Goal: Information Seeking & Learning: Check status

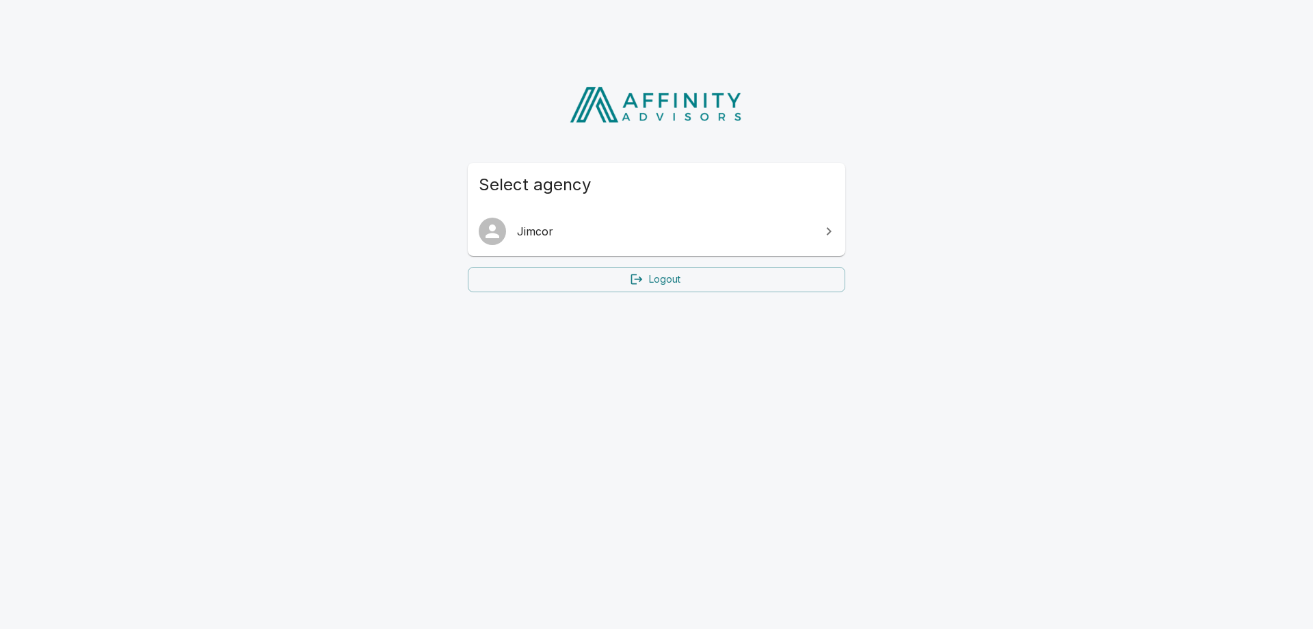
click at [669, 237] on span "Jimcor" at bounding box center [665, 231] width 296 height 16
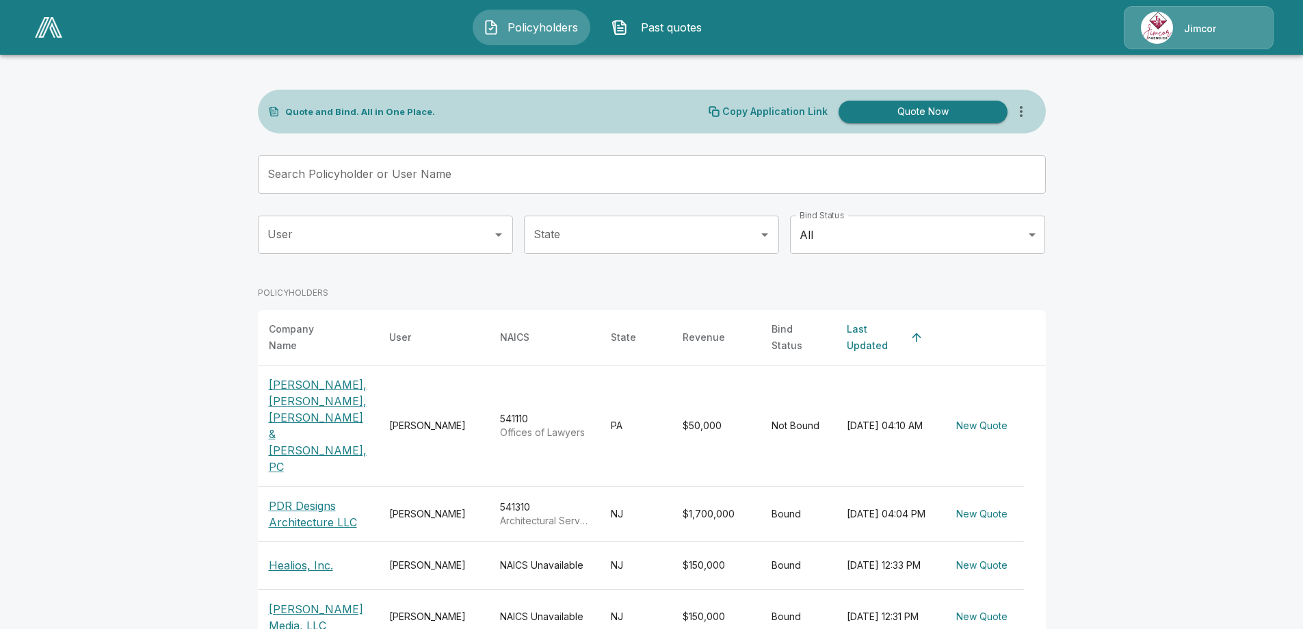
click at [304, 497] on p "PDR Designs Architecture LLC" at bounding box center [318, 513] width 99 height 33
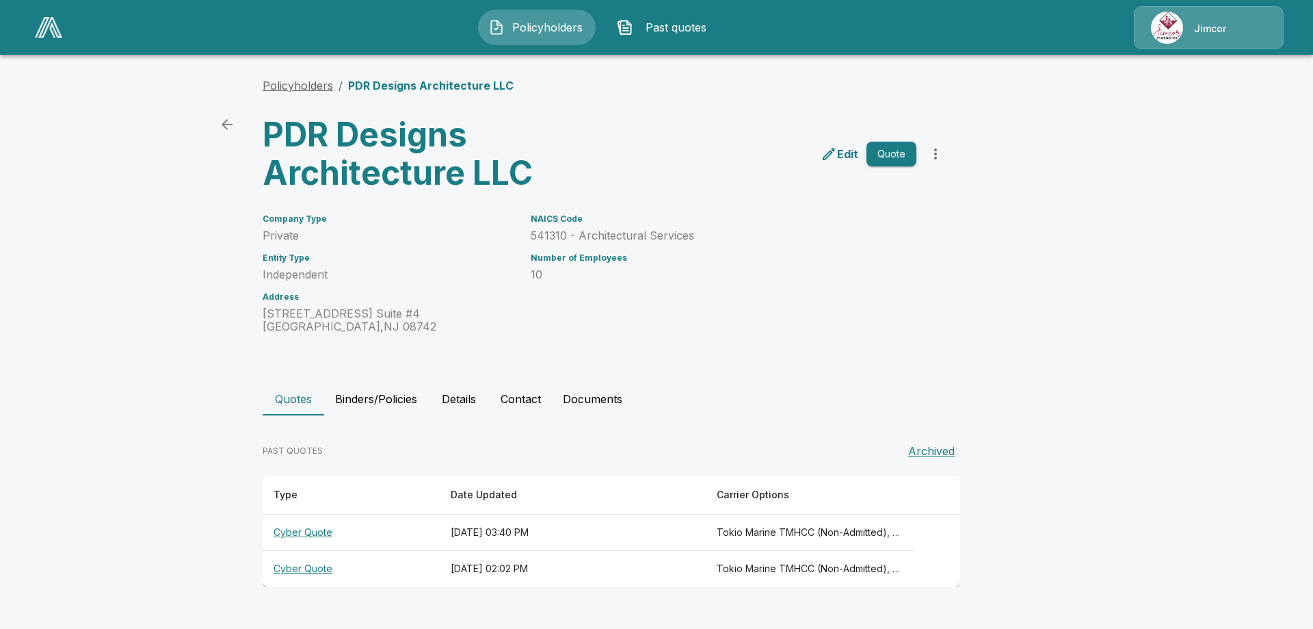
click at [311, 88] on link "Policyholders" at bounding box center [298, 86] width 70 height 14
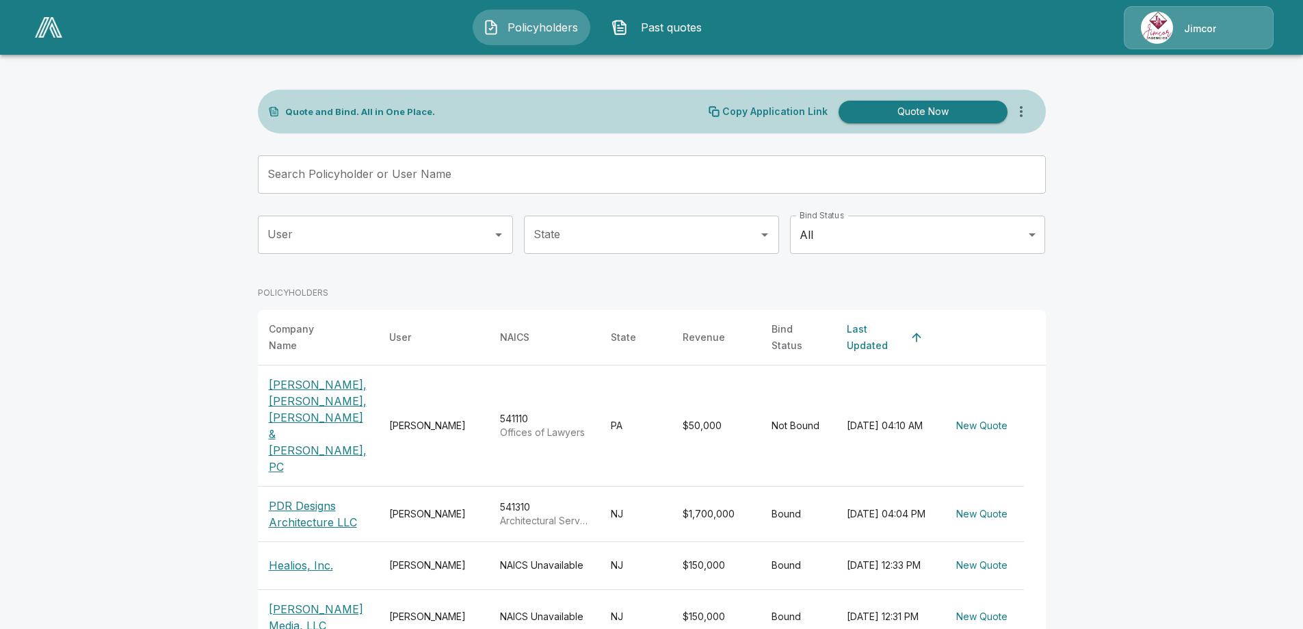
click at [316, 497] on p "PDR Designs Architecture LLC" at bounding box center [318, 513] width 99 height 33
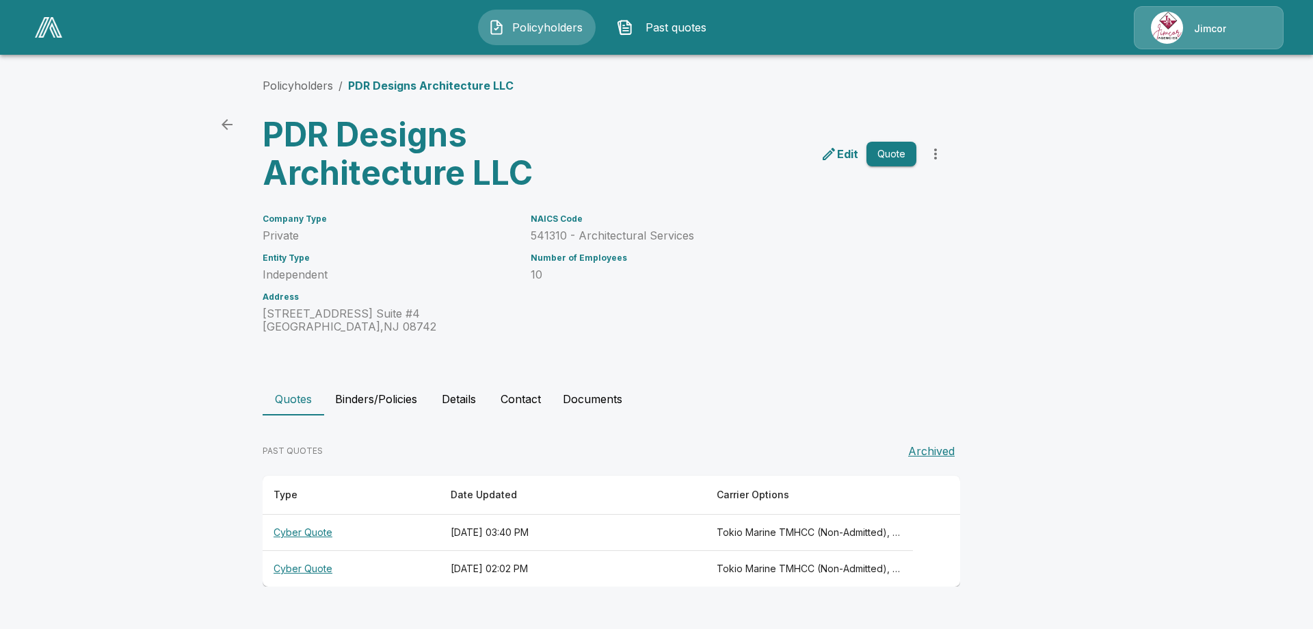
click at [587, 400] on button "Documents" at bounding box center [592, 398] width 81 height 33
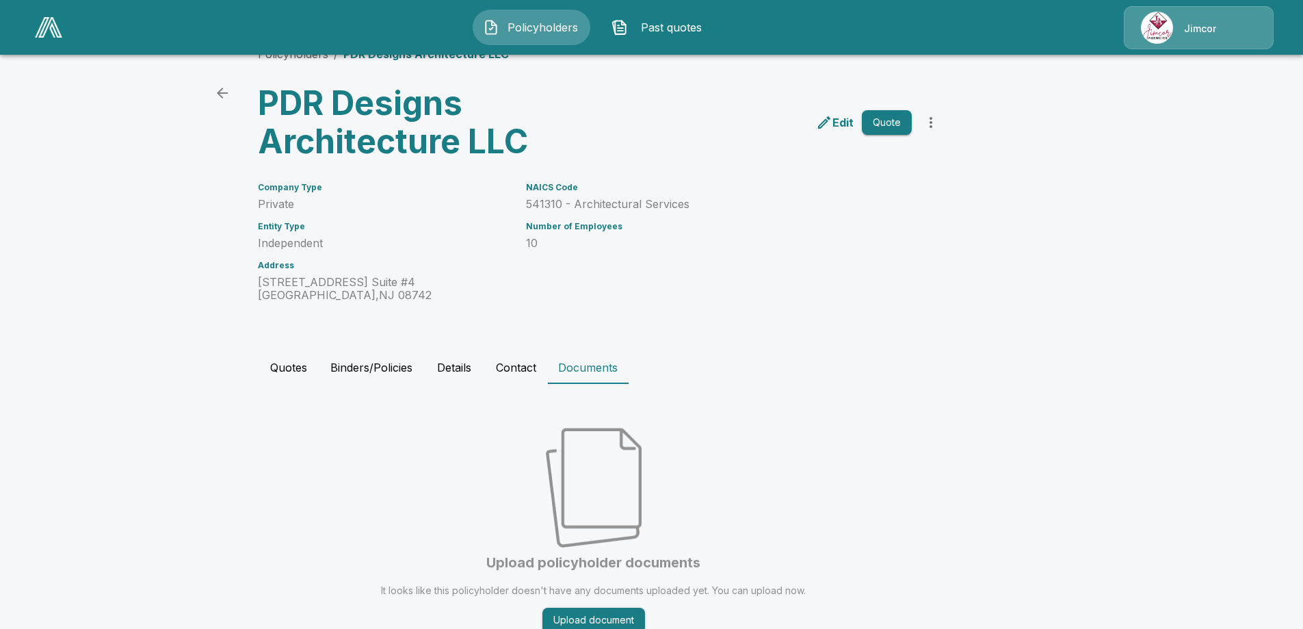
scroll to position [83, 0]
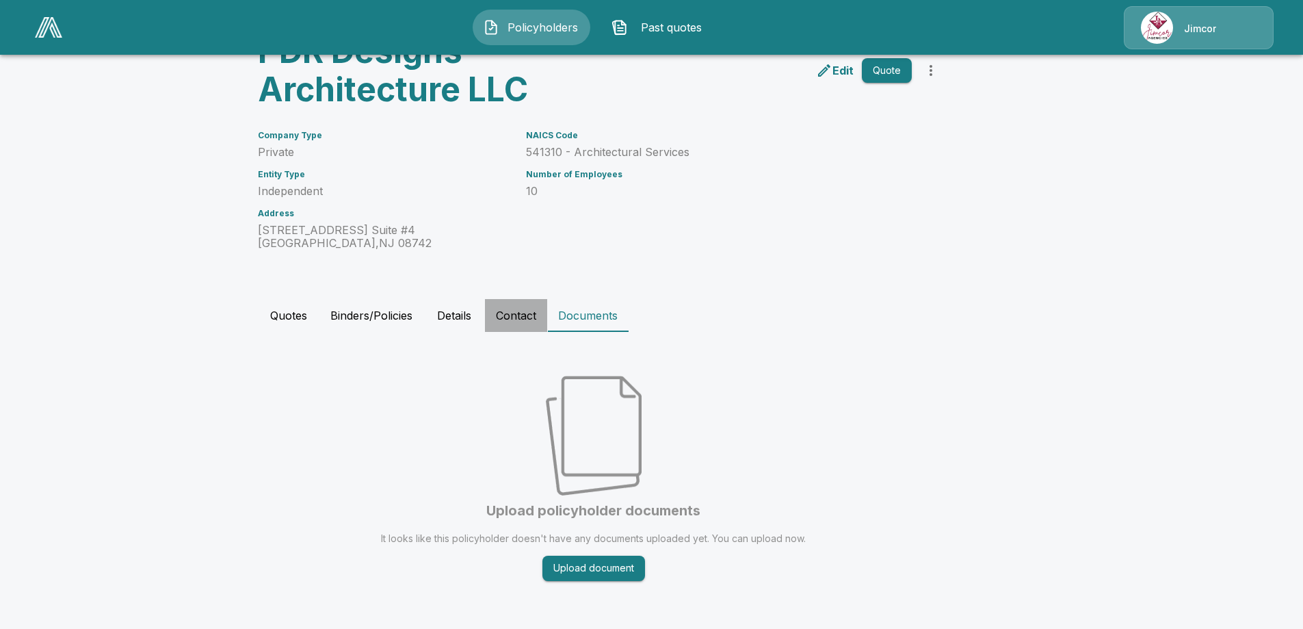
click at [521, 317] on button "Contact" at bounding box center [516, 315] width 62 height 33
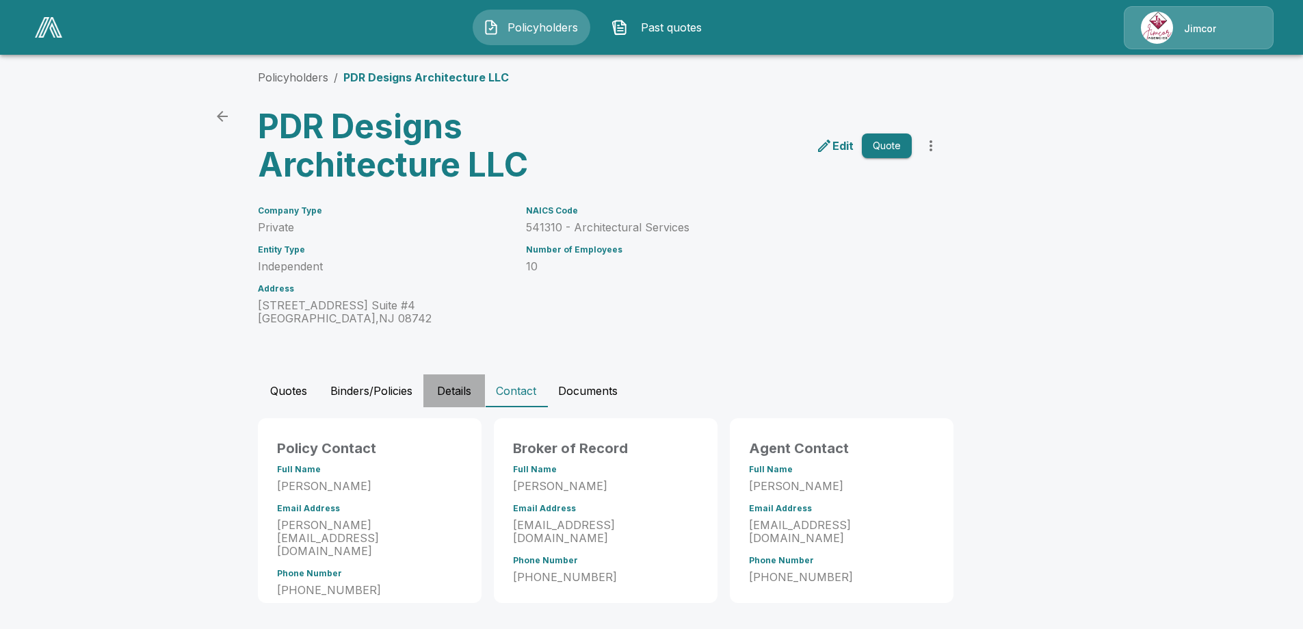
click at [470, 389] on button "Details" at bounding box center [454, 390] width 62 height 33
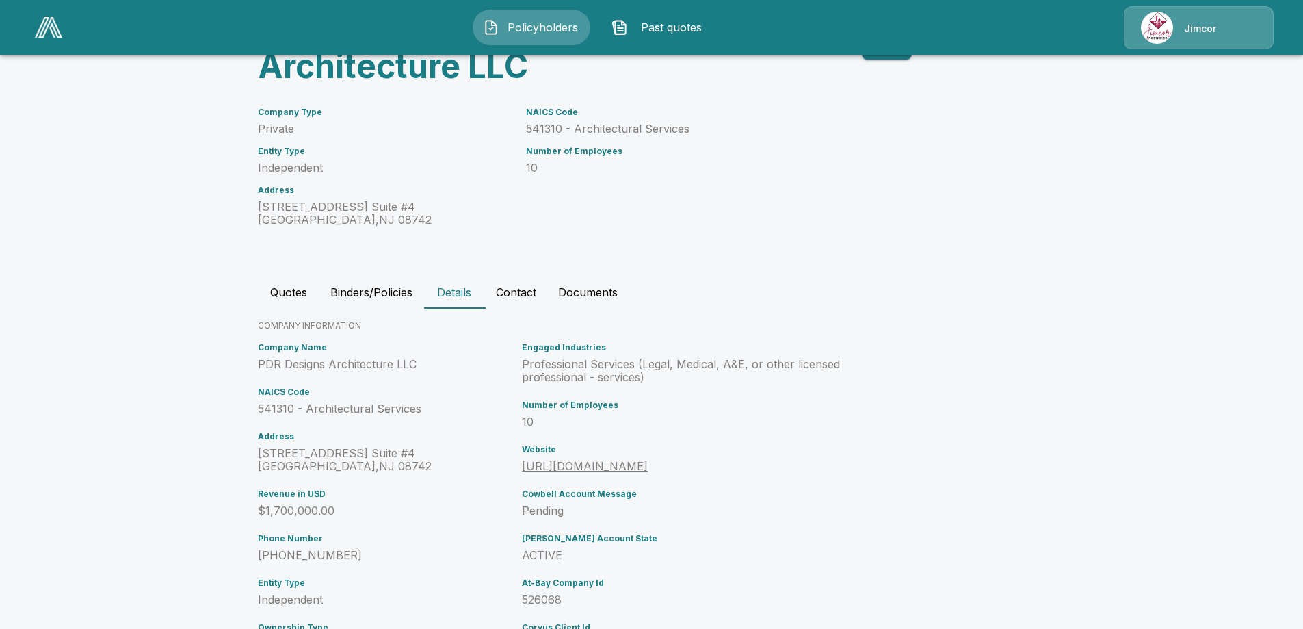
scroll to position [171, 0]
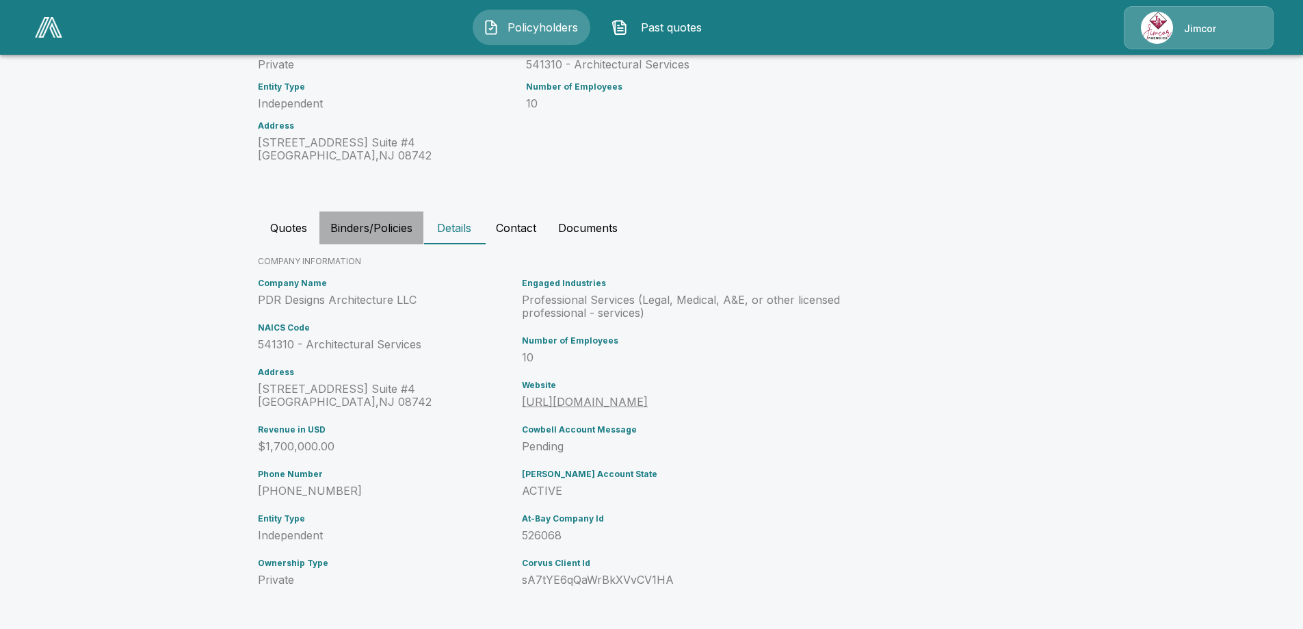
click at [372, 227] on button "Binders/Policies" at bounding box center [371, 227] width 104 height 33
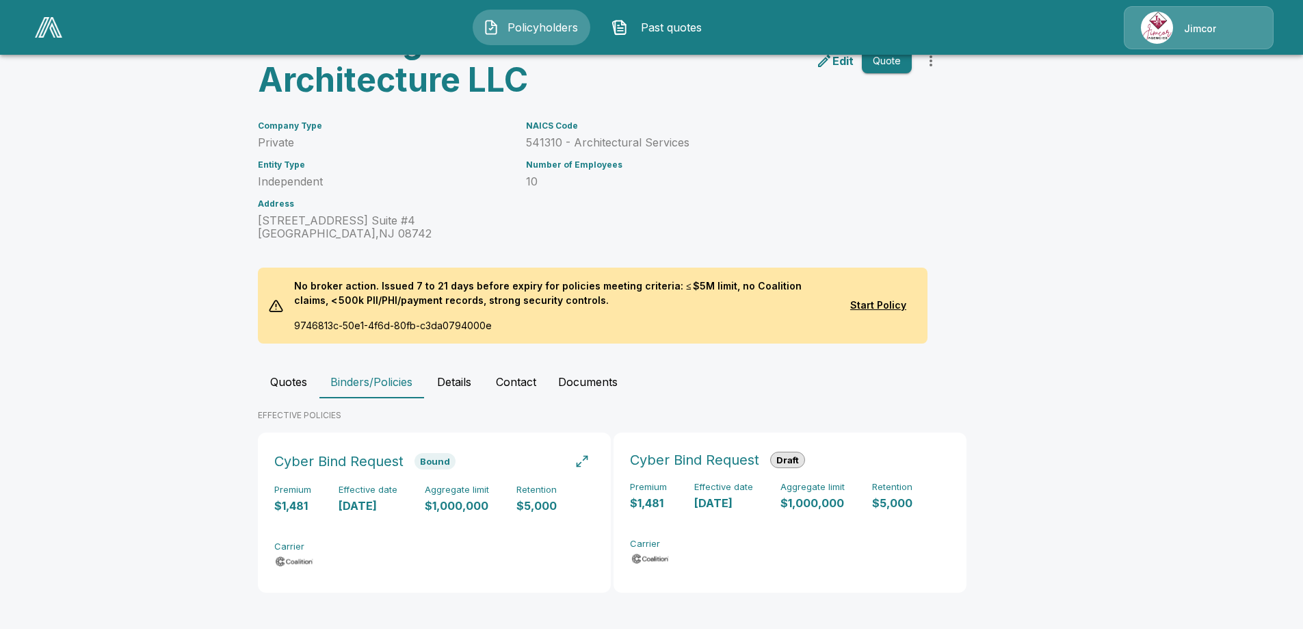
scroll to position [94, 0]
click at [299, 381] on button "Quotes" at bounding box center [289, 381] width 62 height 33
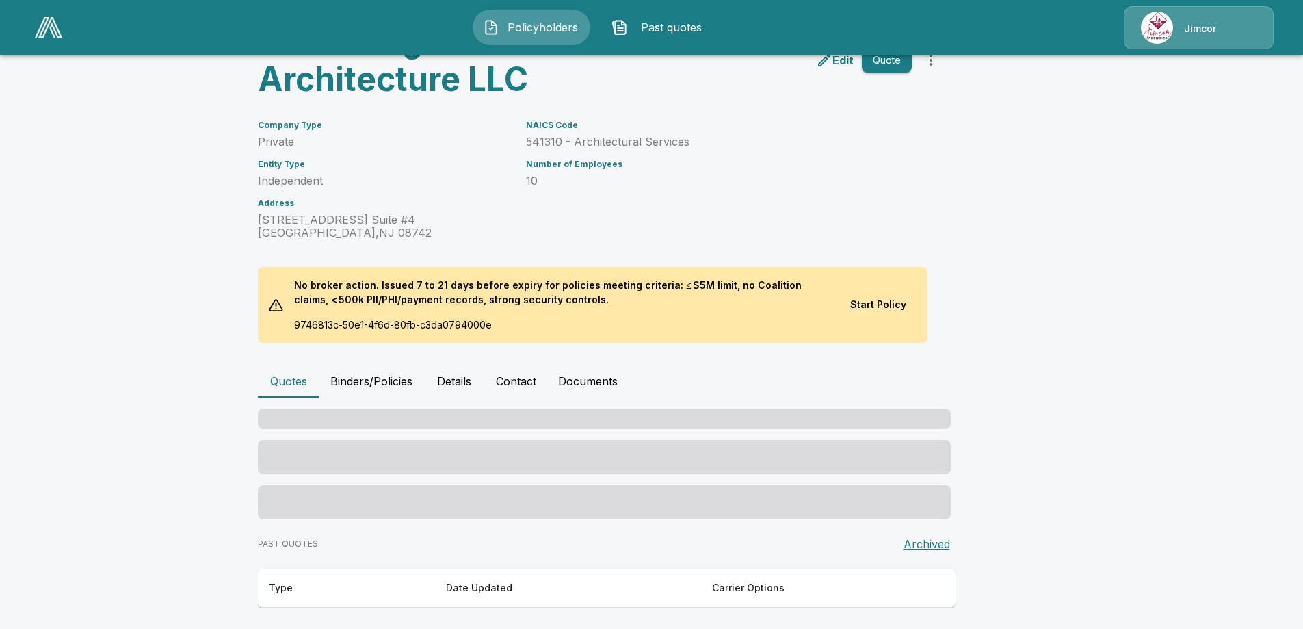
scroll to position [60, 0]
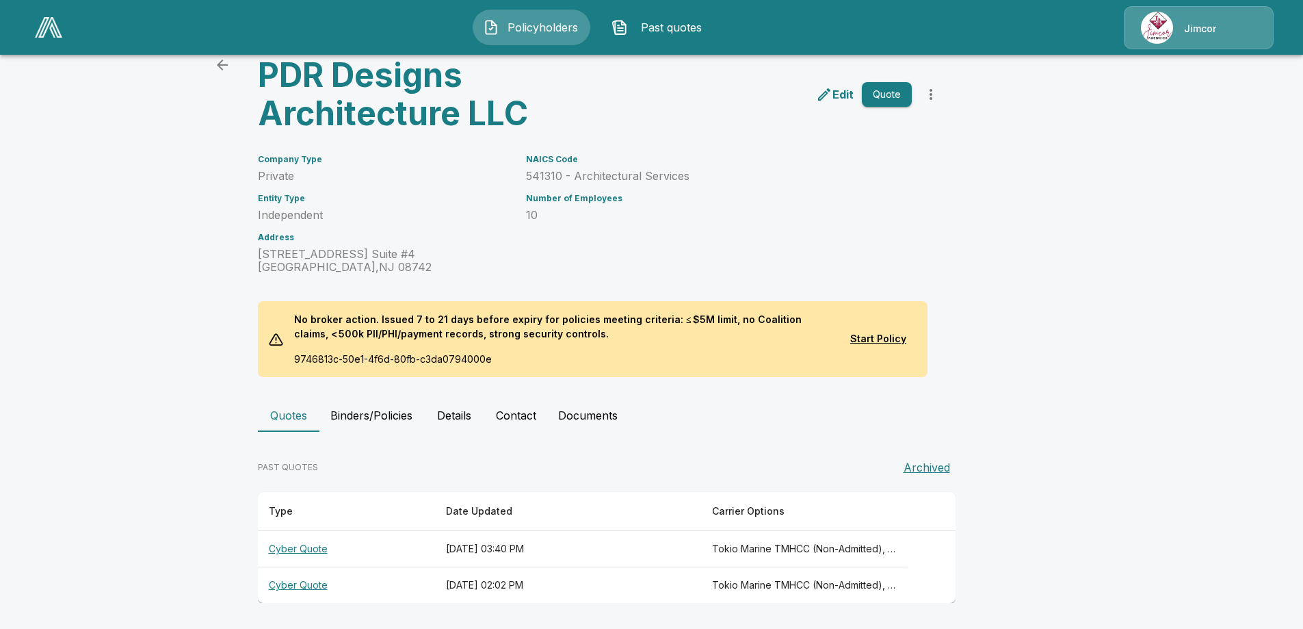
click at [670, 27] on span "Past quotes" at bounding box center [670, 27] width 75 height 16
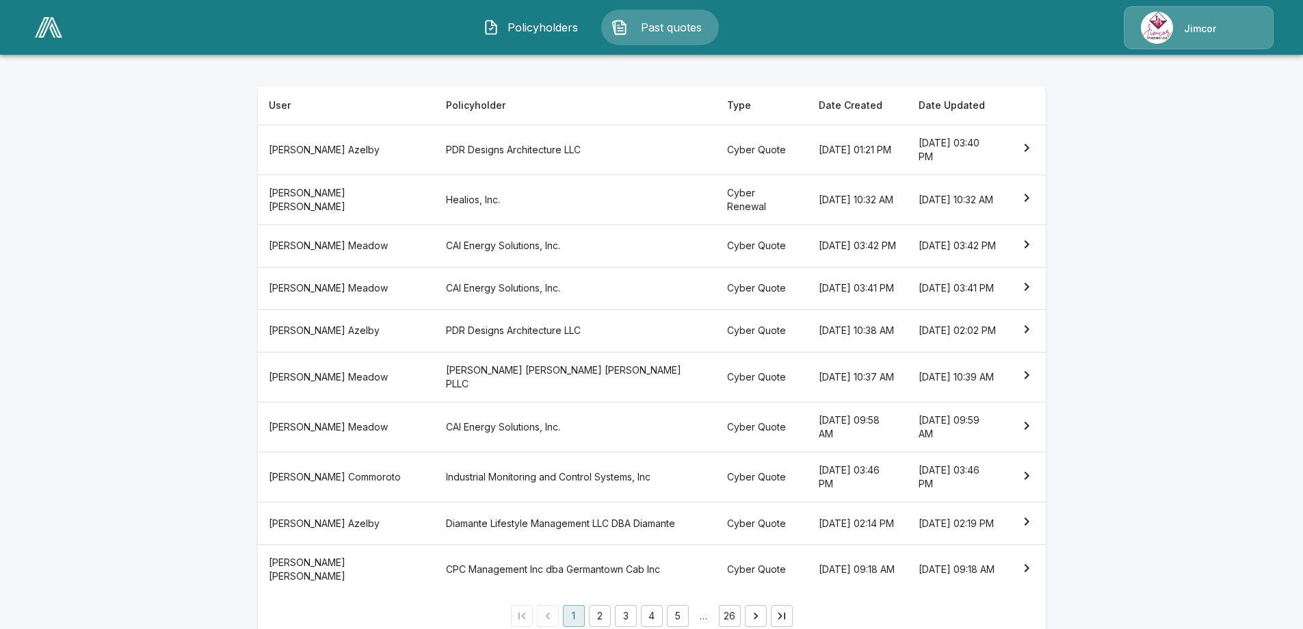
scroll to position [196, 0]
click at [435, 342] on th "PDR Designs Architecture LLC" at bounding box center [576, 327] width 282 height 42
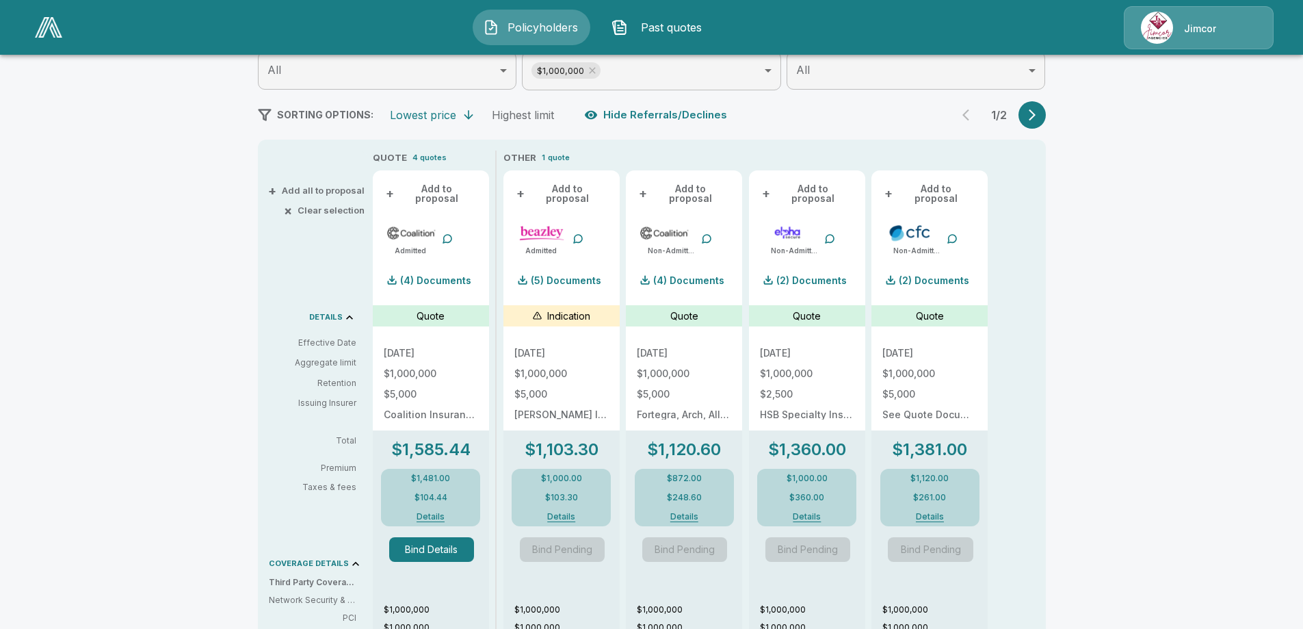
scroll to position [205, 0]
click at [457, 274] on p "(4) Documents" at bounding box center [435, 279] width 71 height 10
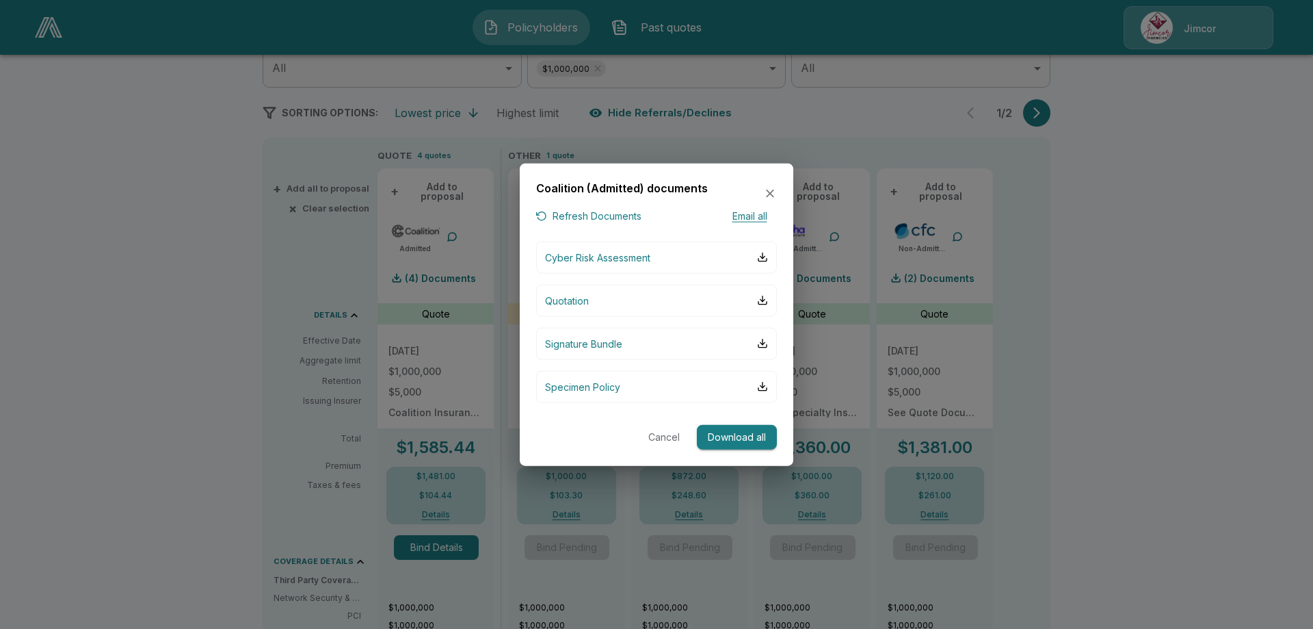
click at [770, 194] on icon "button" at bounding box center [770, 193] width 8 height 8
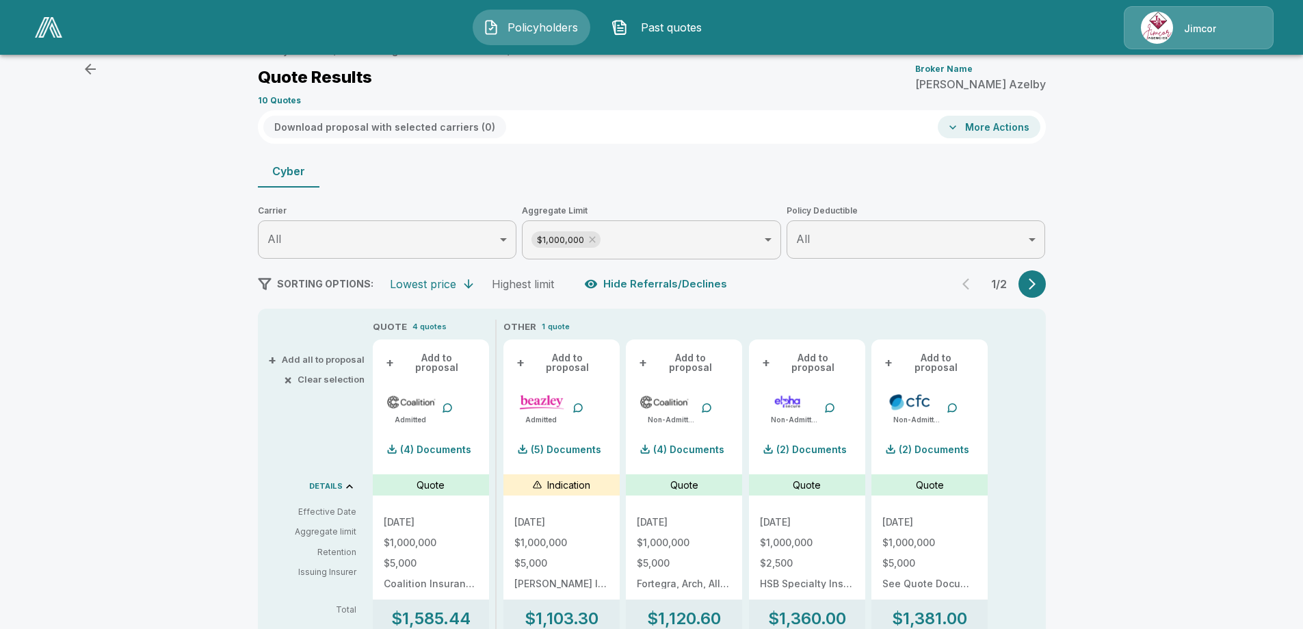
scroll to position [0, 0]
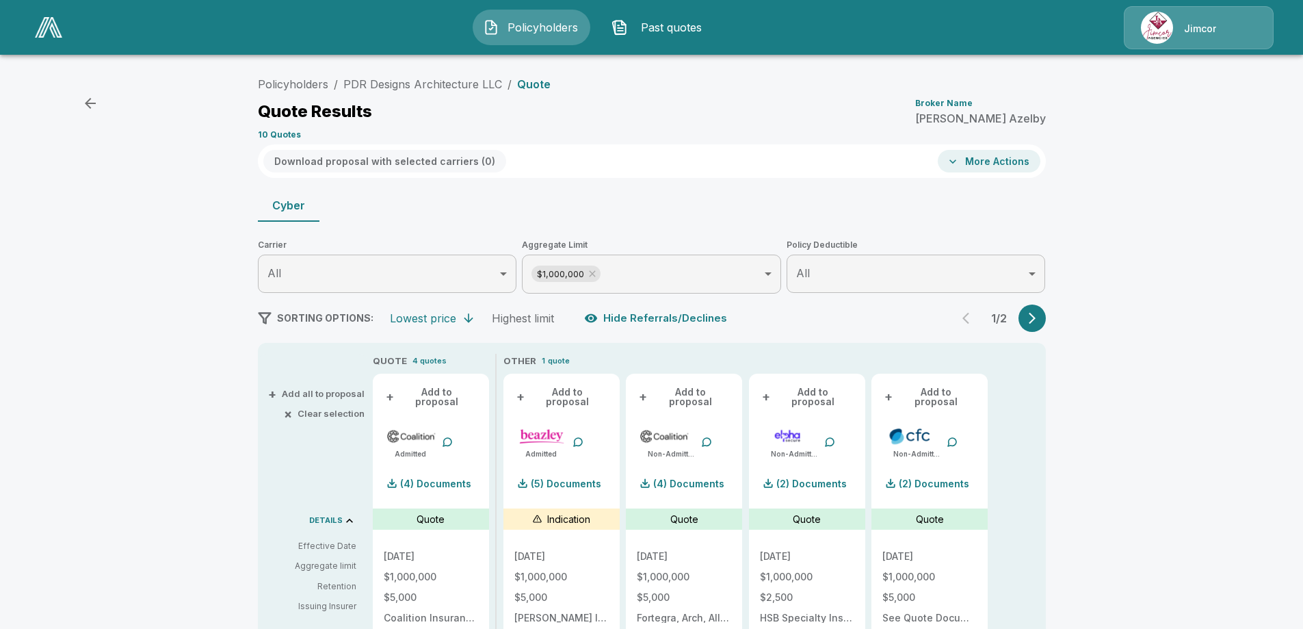
click at [87, 103] on icon "button" at bounding box center [90, 103] width 11 height 11
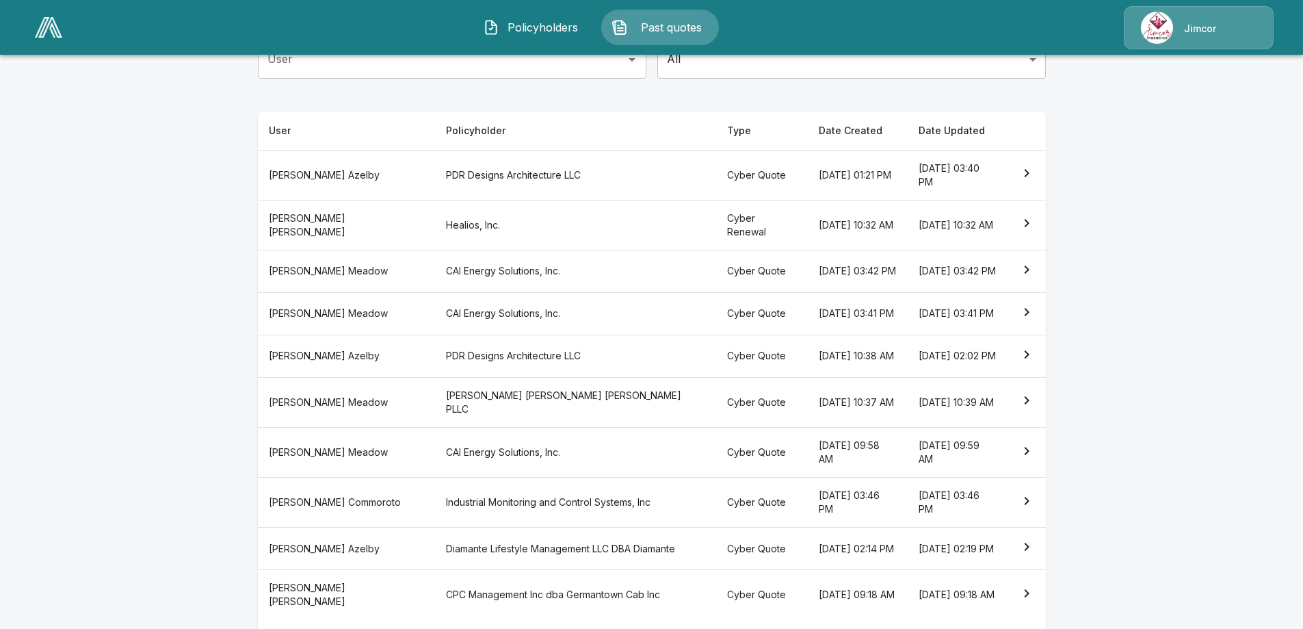
scroll to position [166, 0]
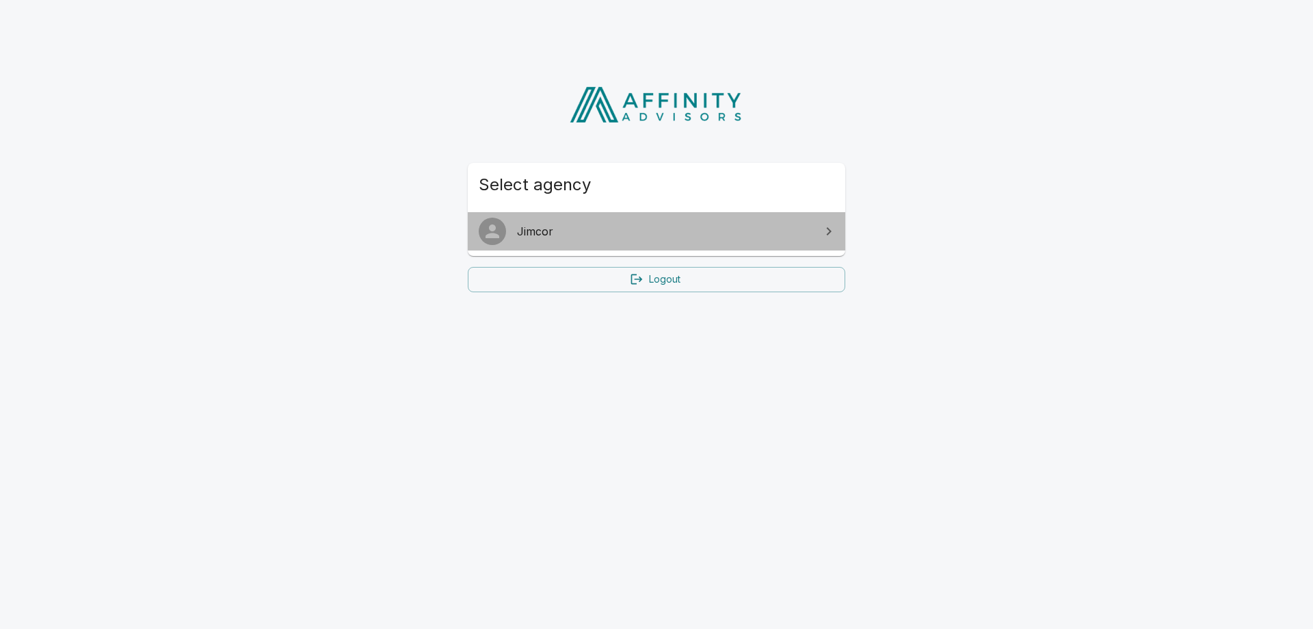
click at [599, 237] on span "Jimcor" at bounding box center [665, 231] width 296 height 16
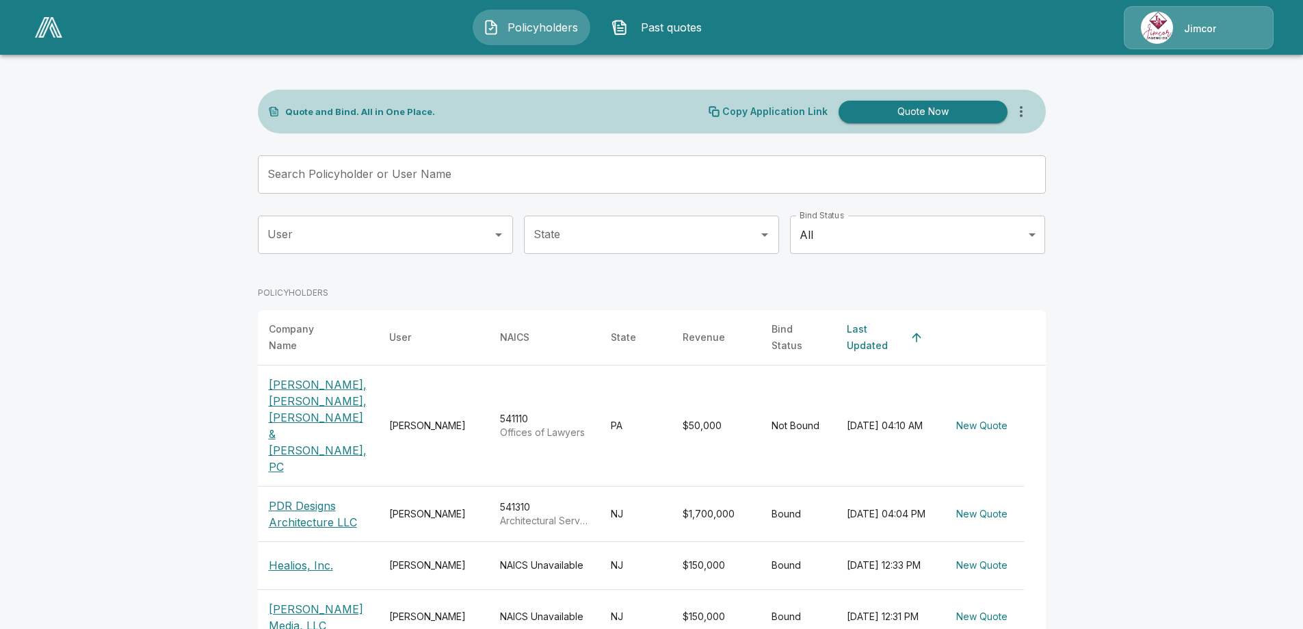
click at [304, 497] on p "PDR Designs Architecture LLC" at bounding box center [318, 513] width 99 height 33
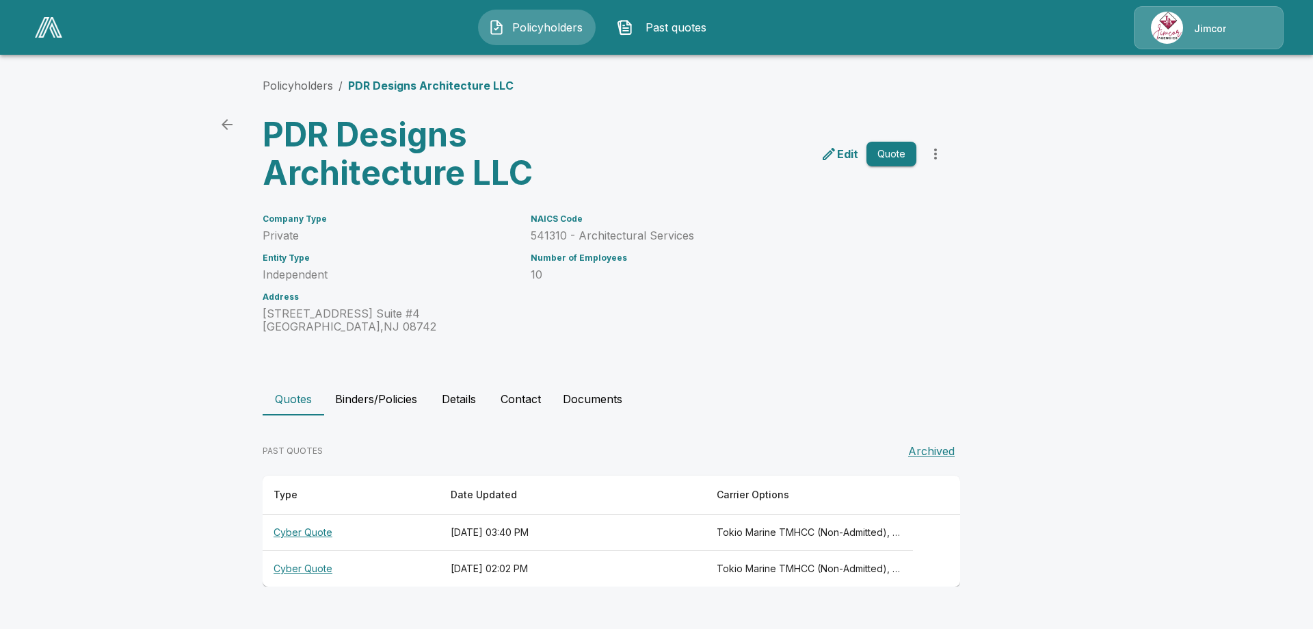
click at [311, 532] on th "Cyber Quote" at bounding box center [351, 532] width 177 height 36
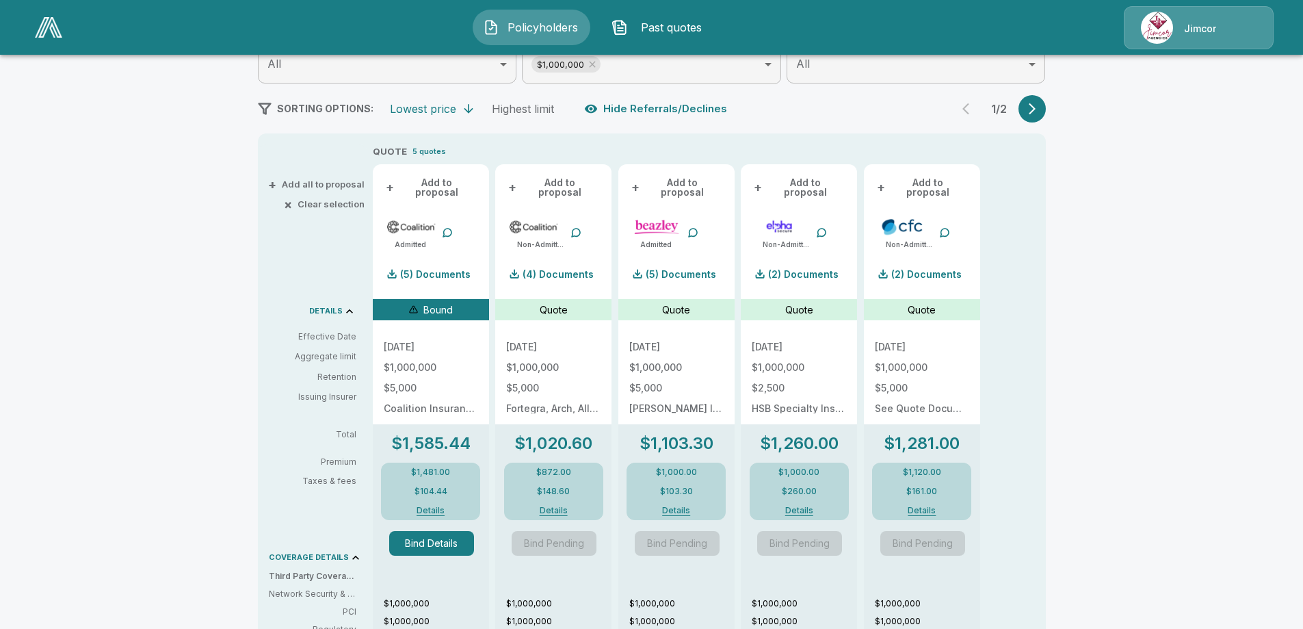
scroll to position [205, 0]
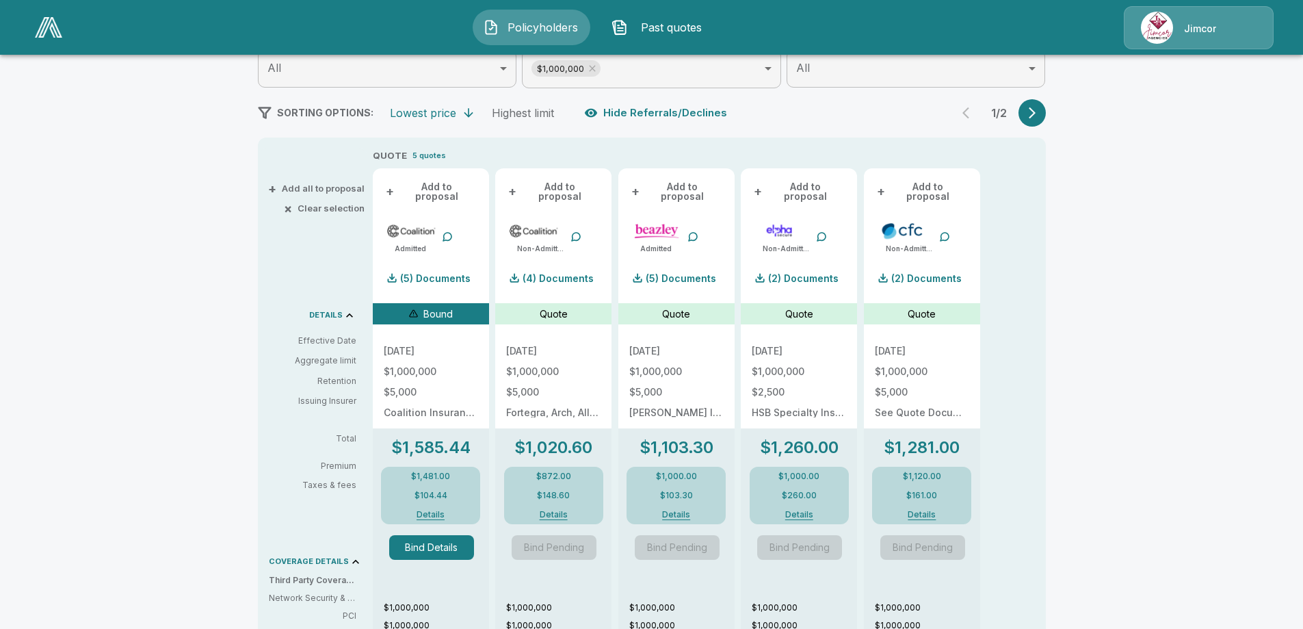
click at [1036, 110] on icon "button" at bounding box center [1032, 113] width 7 height 12
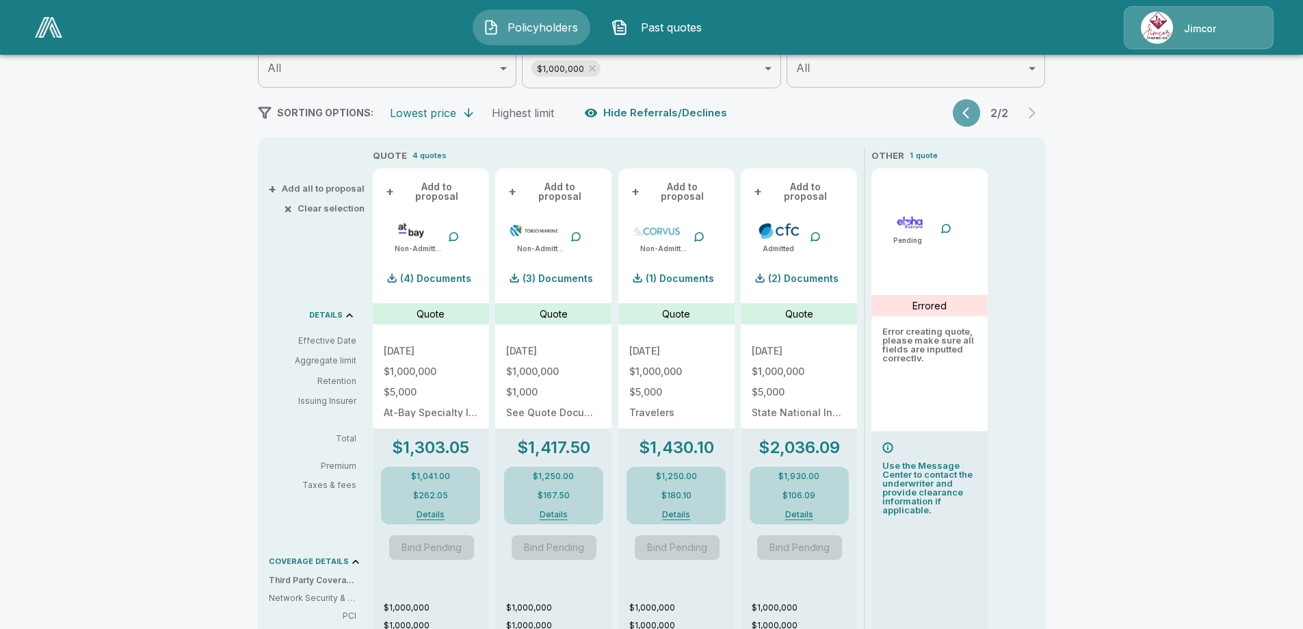
click at [973, 115] on icon "button" at bounding box center [969, 113] width 14 height 14
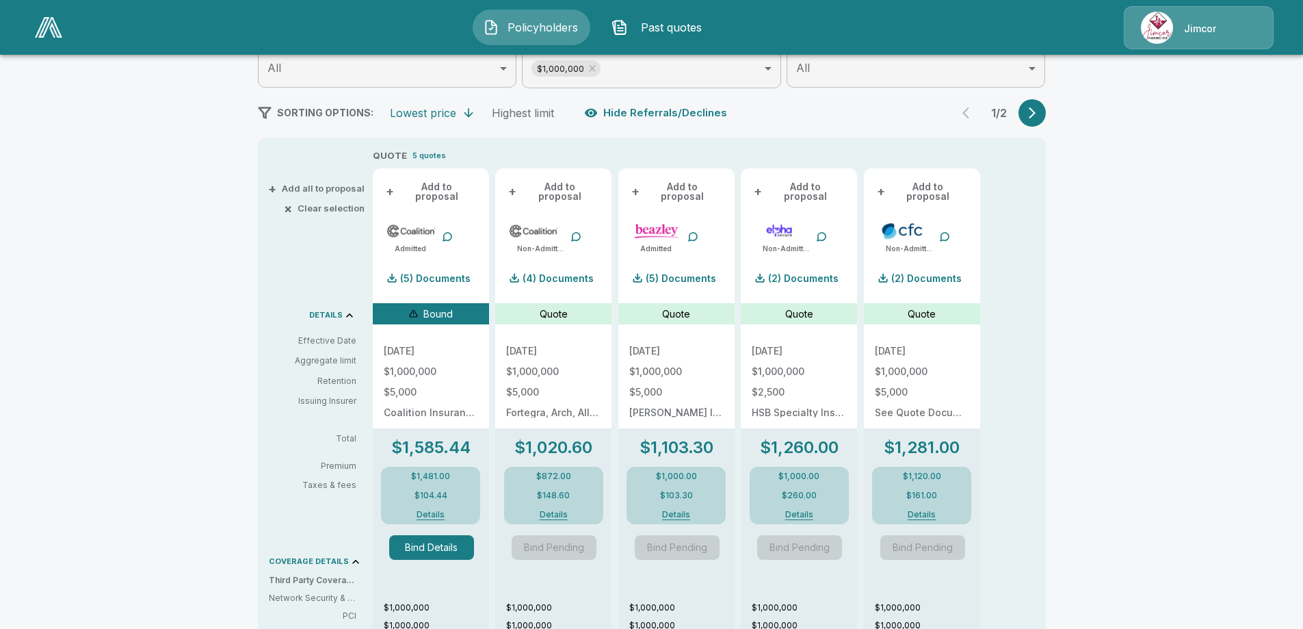
drag, startPoint x: 1045, startPoint y: 116, endPoint x: 1077, endPoint y: 125, distance: 33.4
click at [1045, 116] on button "button" at bounding box center [1032, 112] width 27 height 27
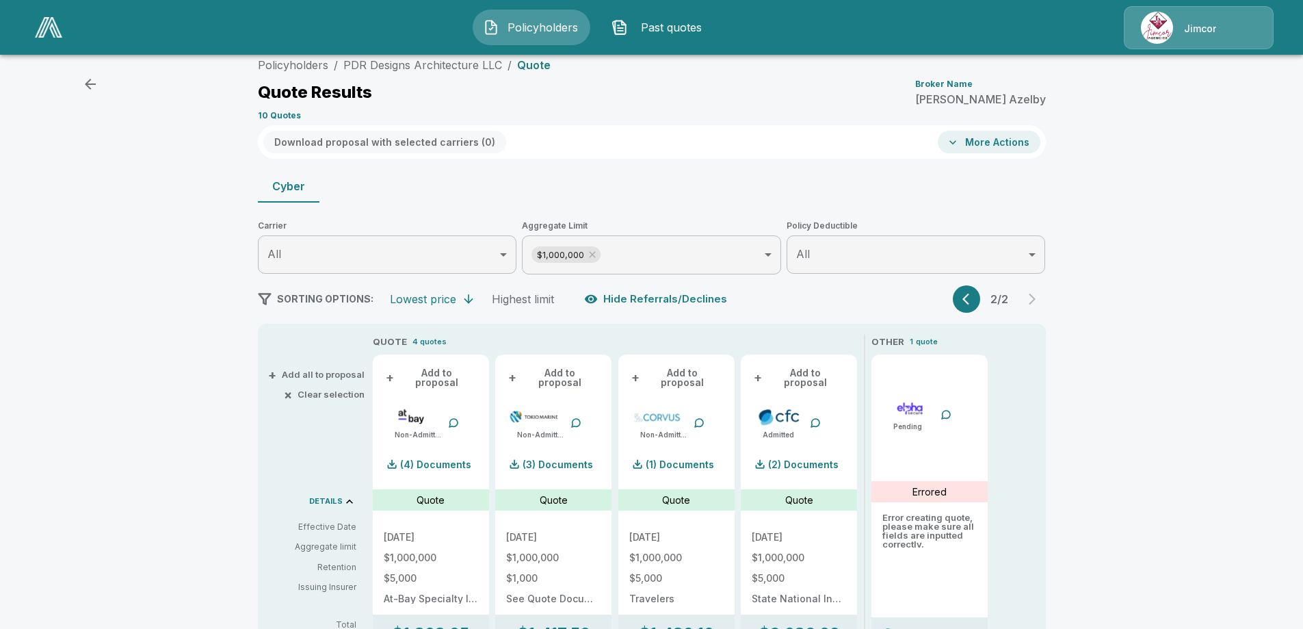
scroll to position [0, 0]
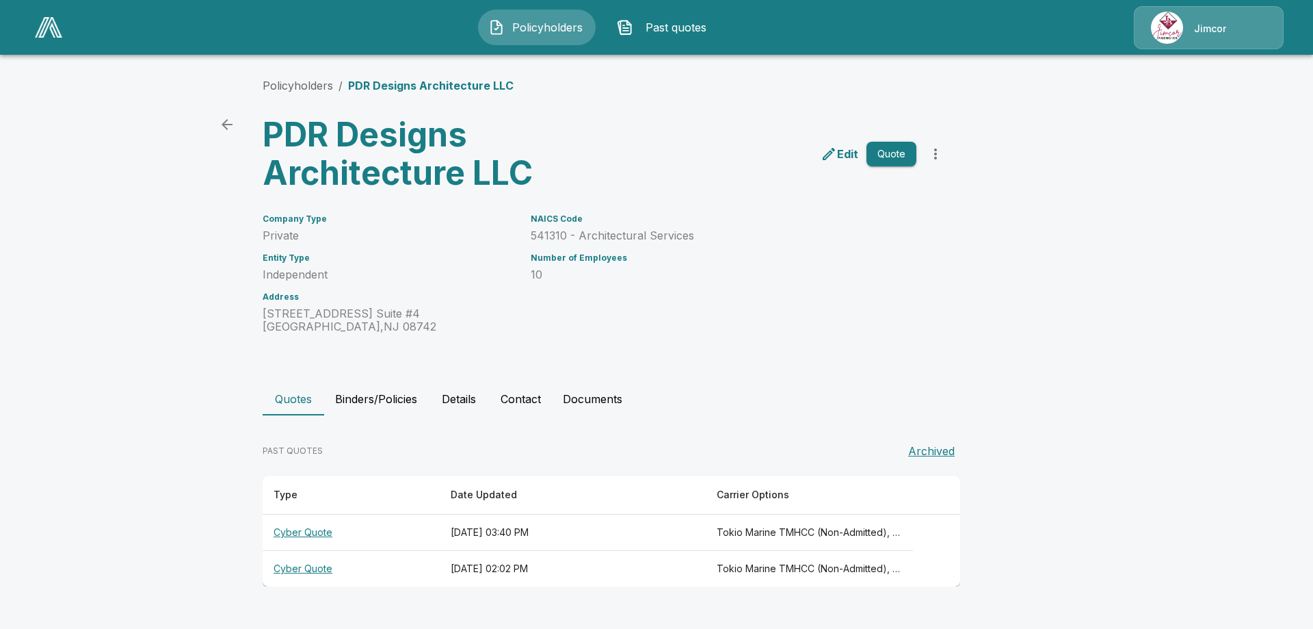
click at [459, 230] on p "Private" at bounding box center [389, 235] width 252 height 13
click at [298, 569] on th "Cyber Quote" at bounding box center [351, 569] width 177 height 36
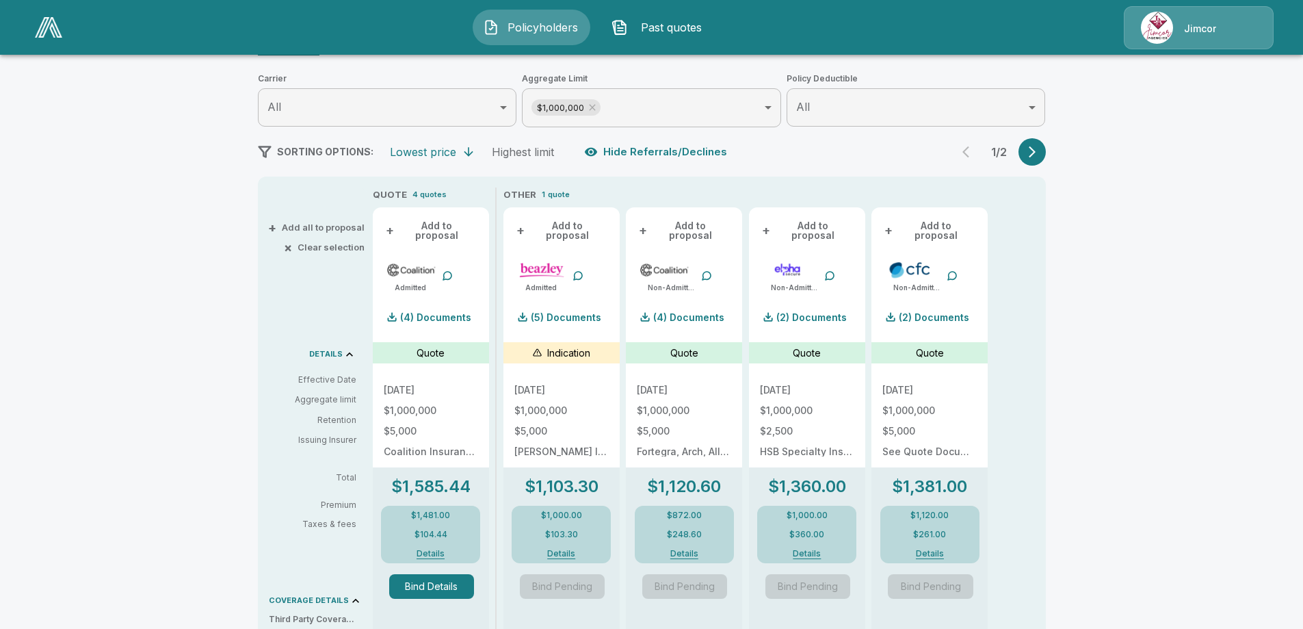
scroll to position [205, 0]
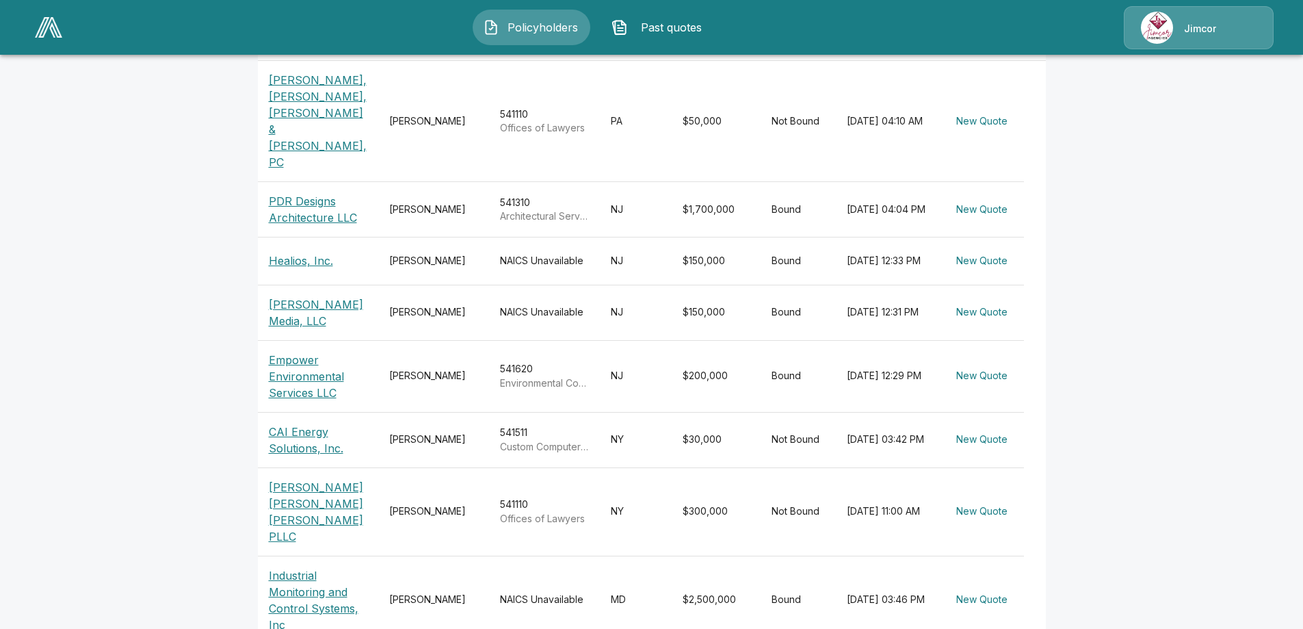
scroll to position [430, 0]
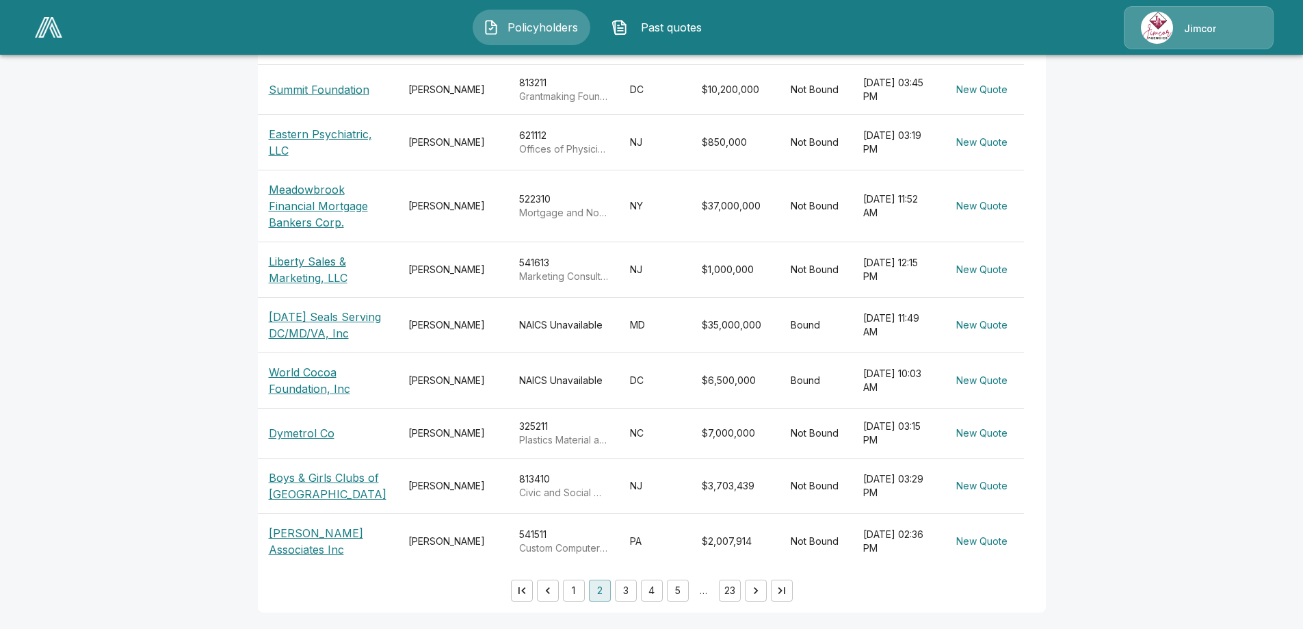
scroll to position [435, 0]
click at [633, 589] on button "3" at bounding box center [626, 590] width 22 height 22
